Goal: Navigation & Orientation: Find specific page/section

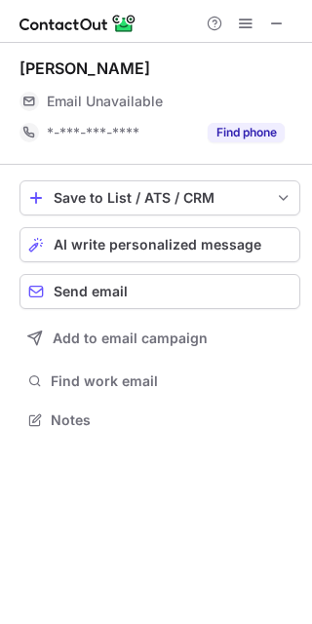
scroll to position [10, 10]
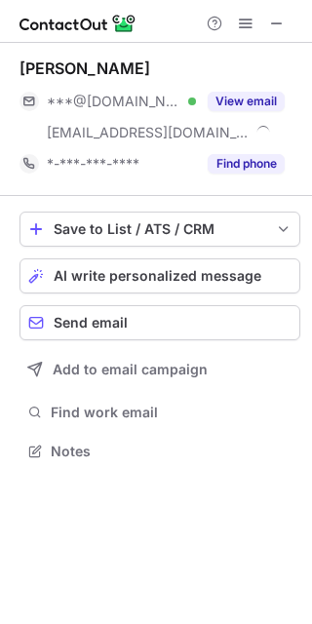
scroll to position [437, 312]
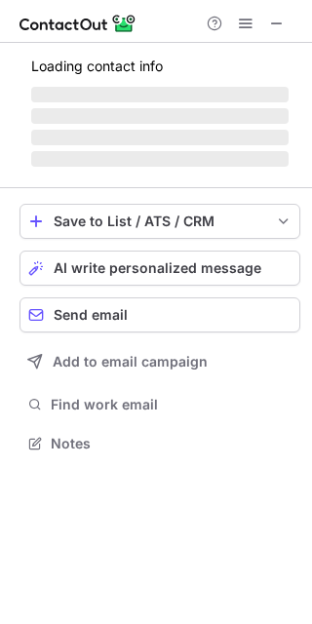
scroll to position [10, 10]
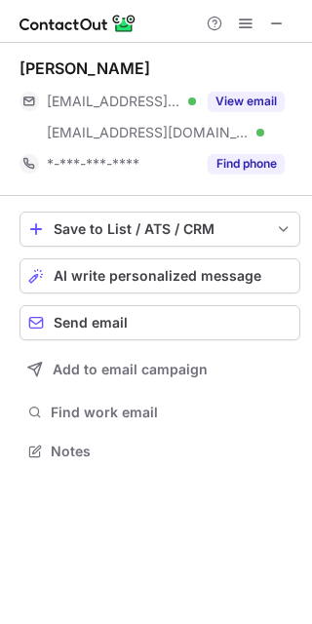
scroll to position [437, 312]
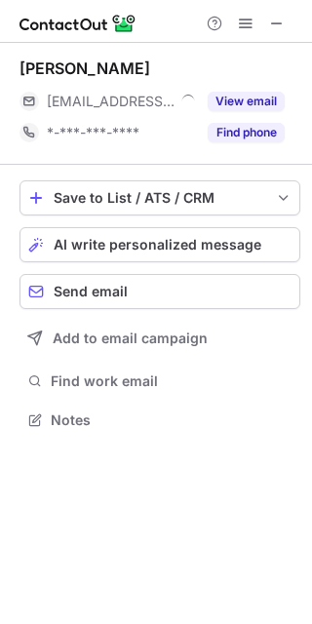
scroll to position [10, 10]
